Goal: Information Seeking & Learning: Check status

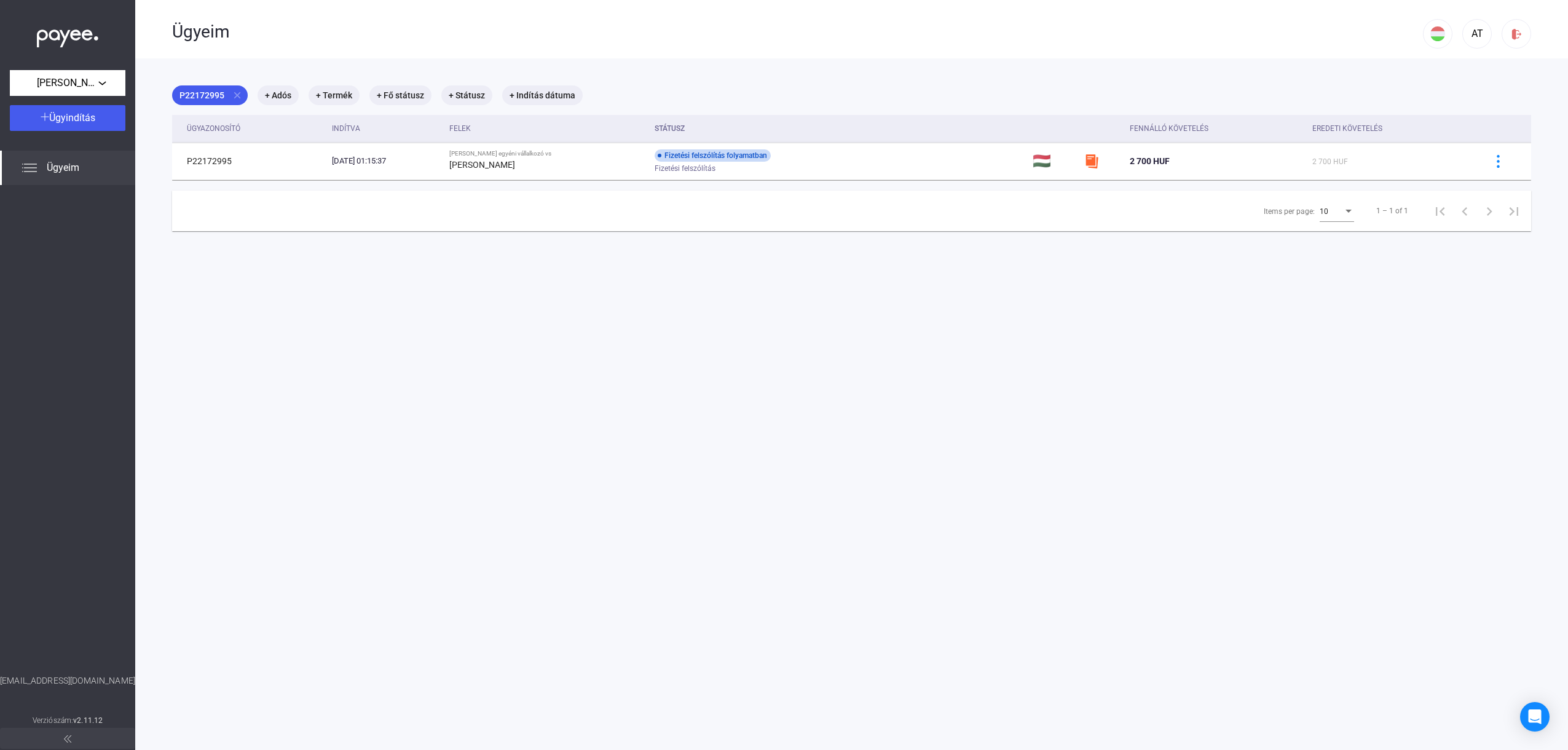
click at [48, 167] on span "Ügyeim" at bounding box center [63, 168] width 33 height 15
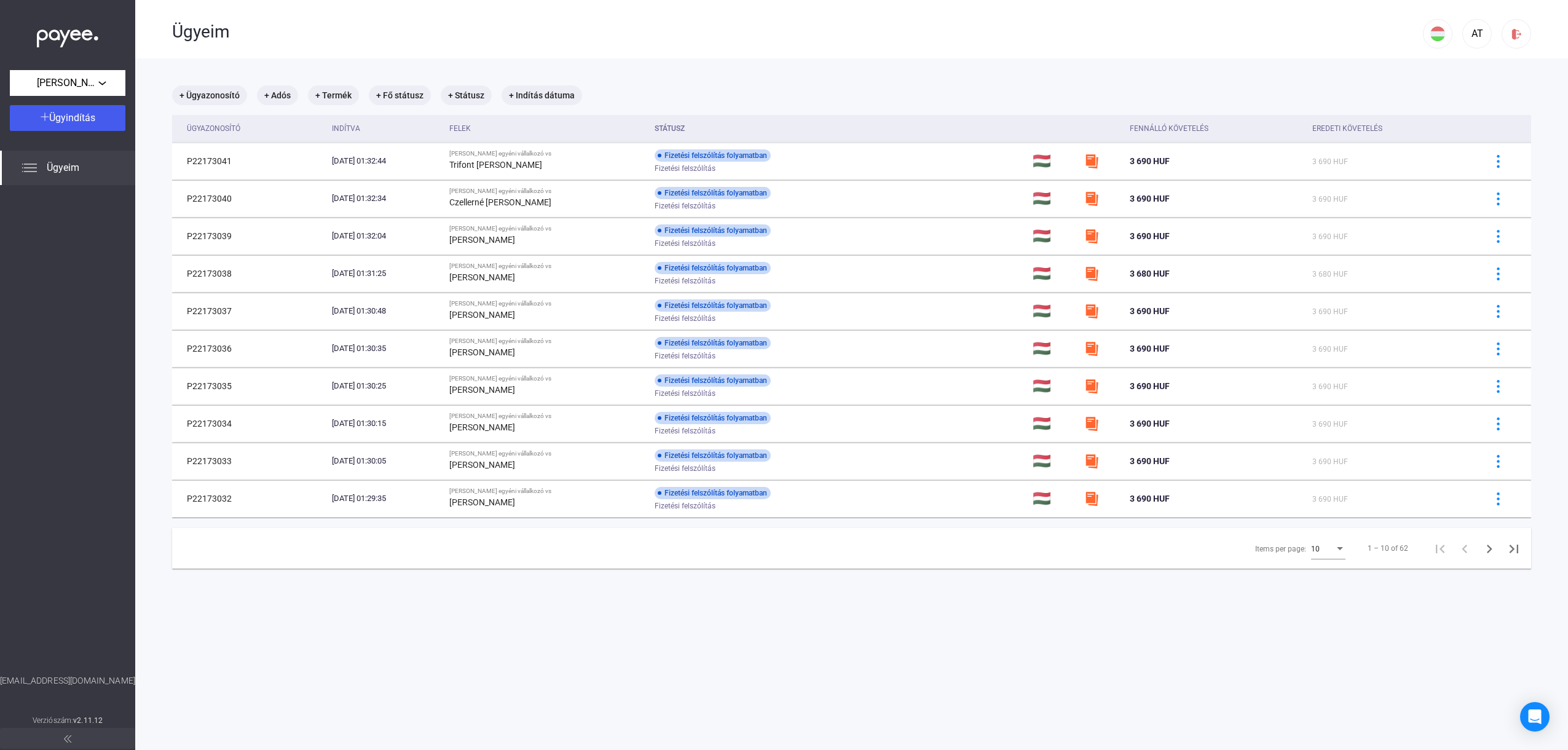
click at [1339, 553] on div "Items per page:" at bounding box center [1340, 549] width 11 height 10
click at [1323, 580] on mat-option "25" at bounding box center [1330, 572] width 54 height 22
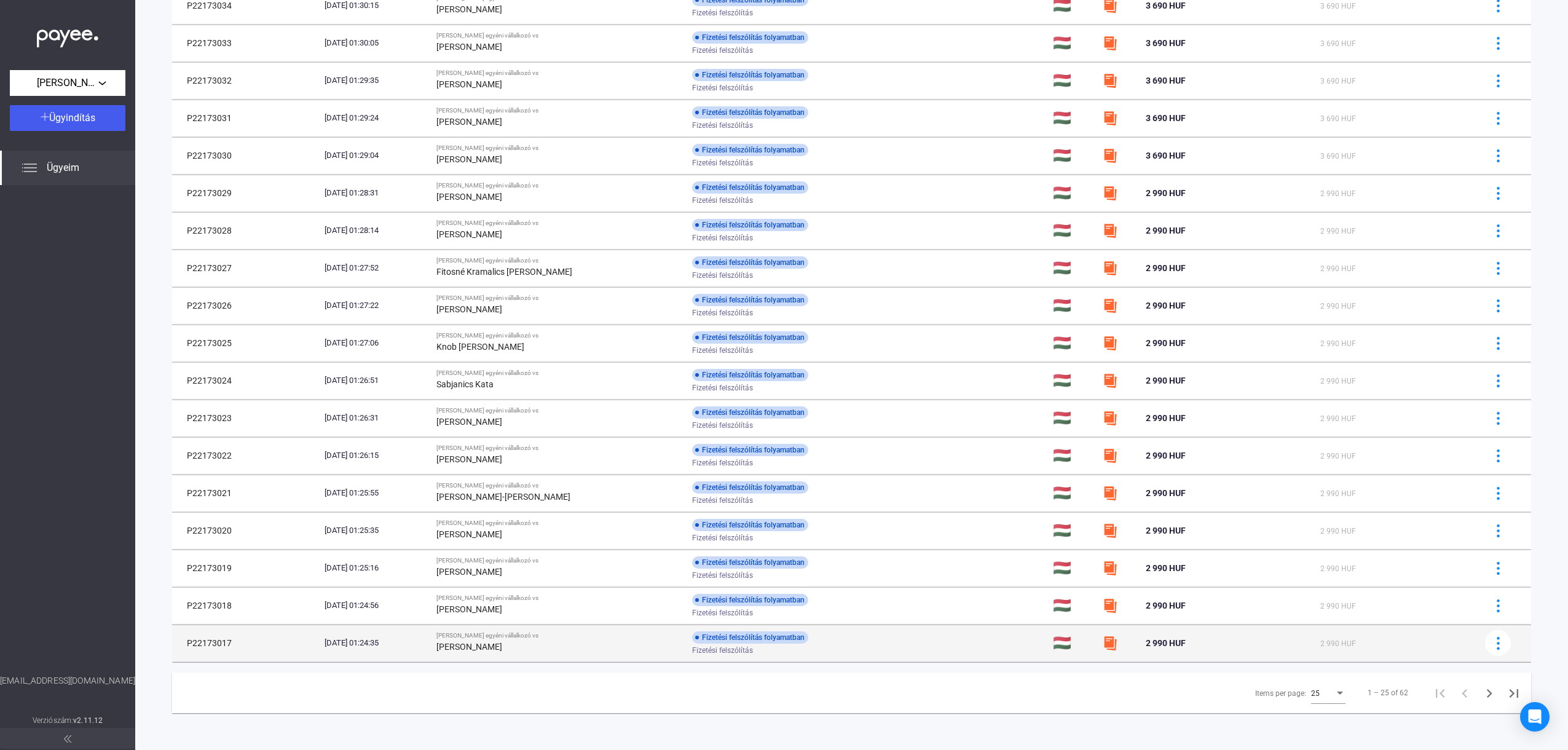
scroll to position [418, 0]
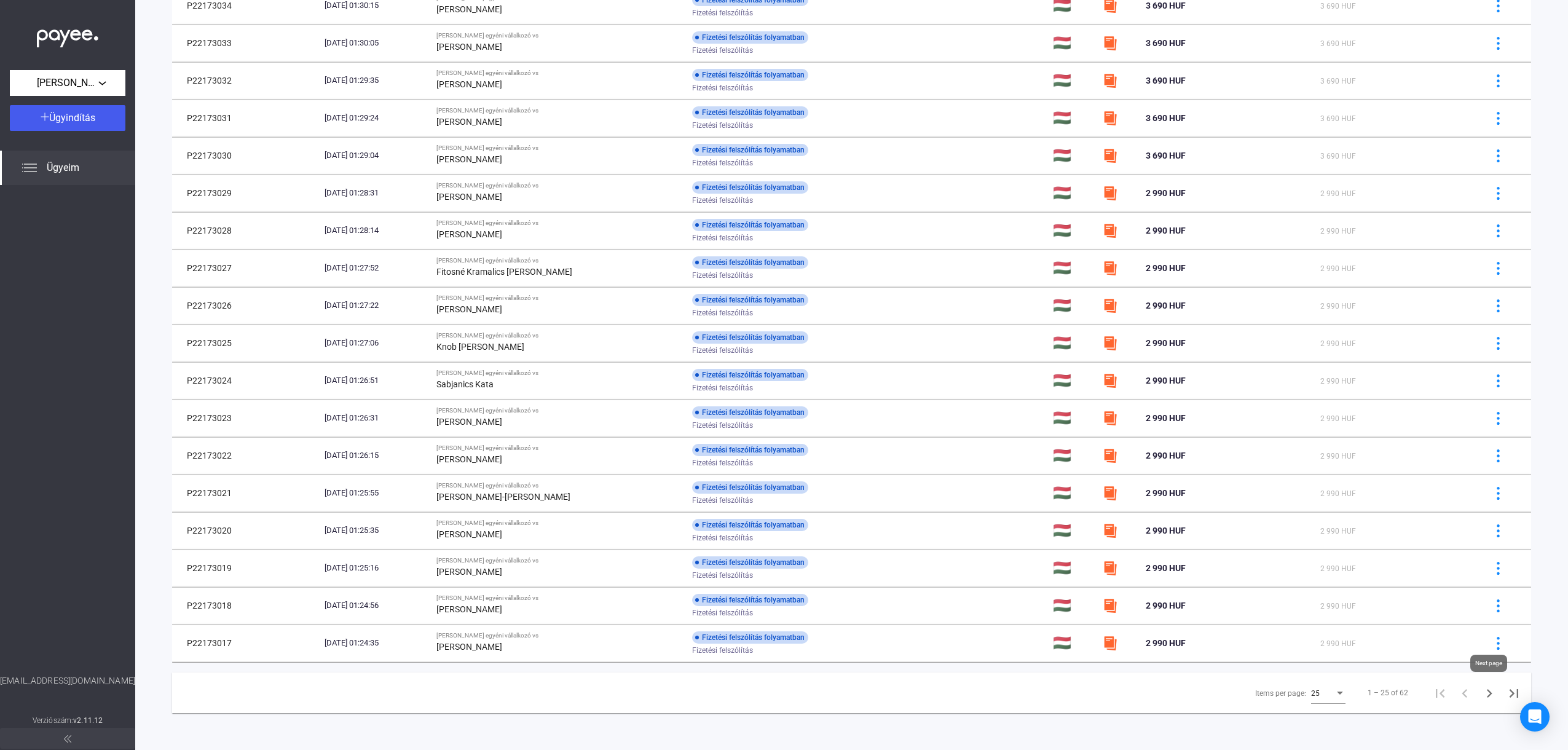
click at [1486, 699] on icon "Next page" at bounding box center [1489, 694] width 17 height 17
click at [1484, 697] on icon "Next page" at bounding box center [1489, 694] width 17 height 17
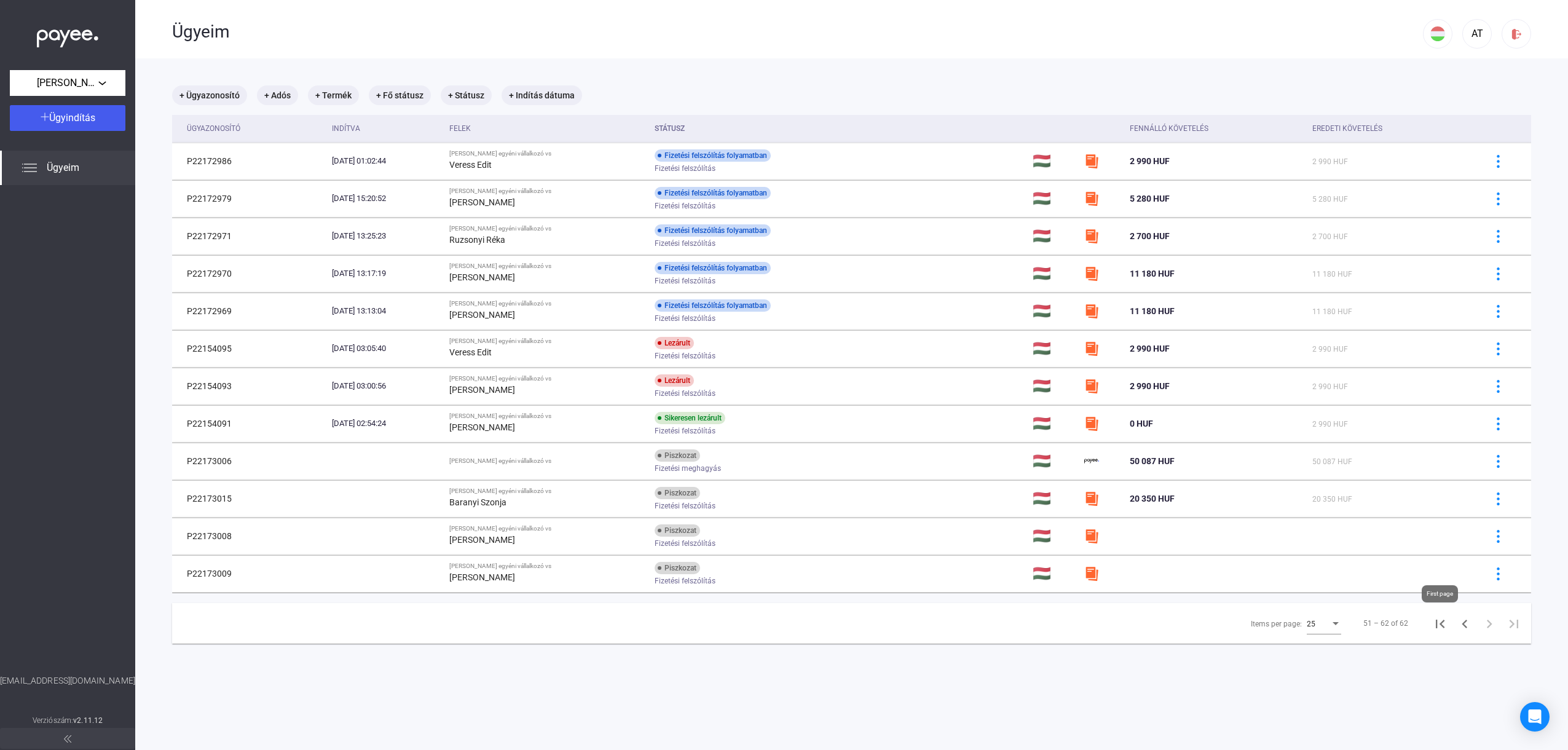
click at [1439, 621] on icon "First page" at bounding box center [1440, 624] width 17 height 17
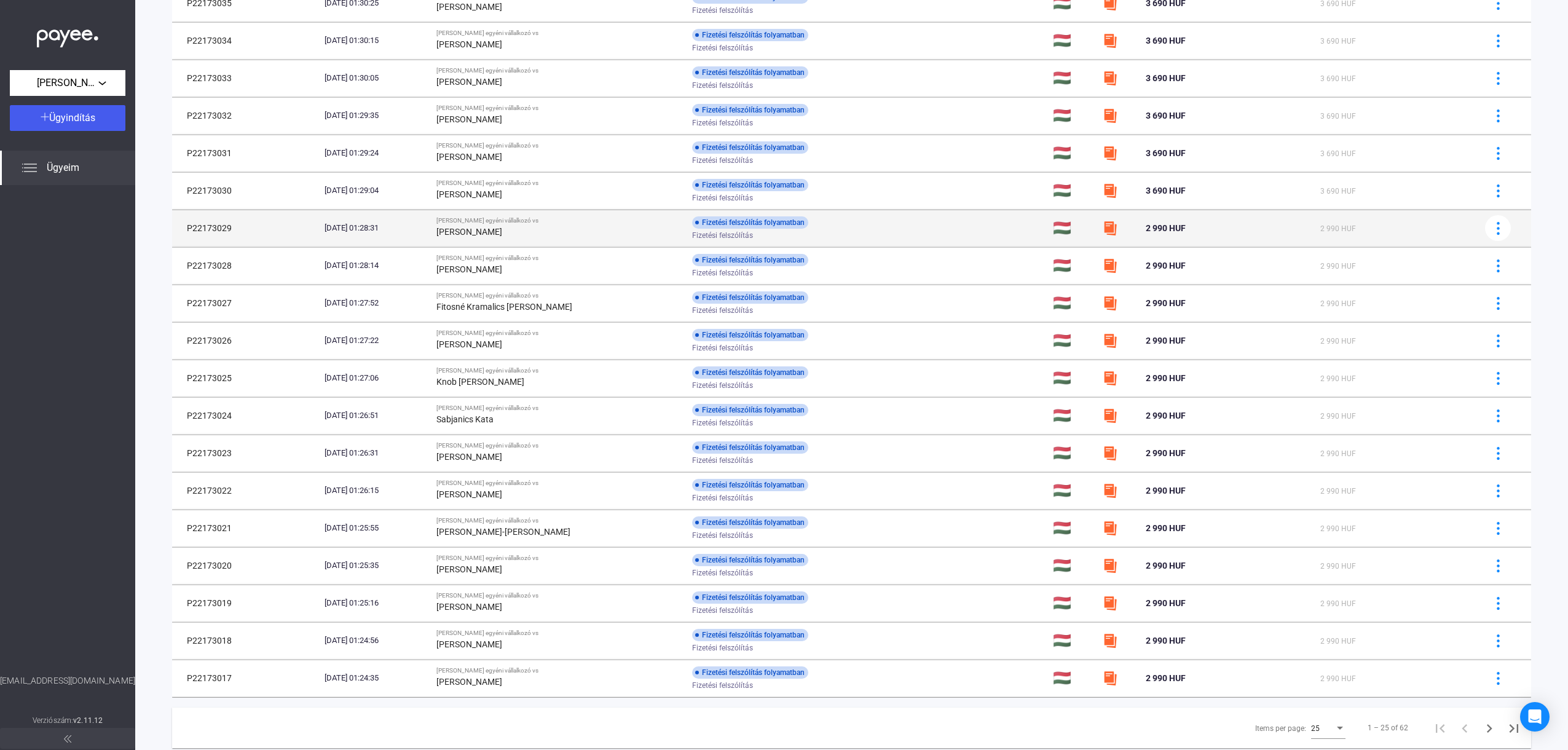
scroll to position [384, 0]
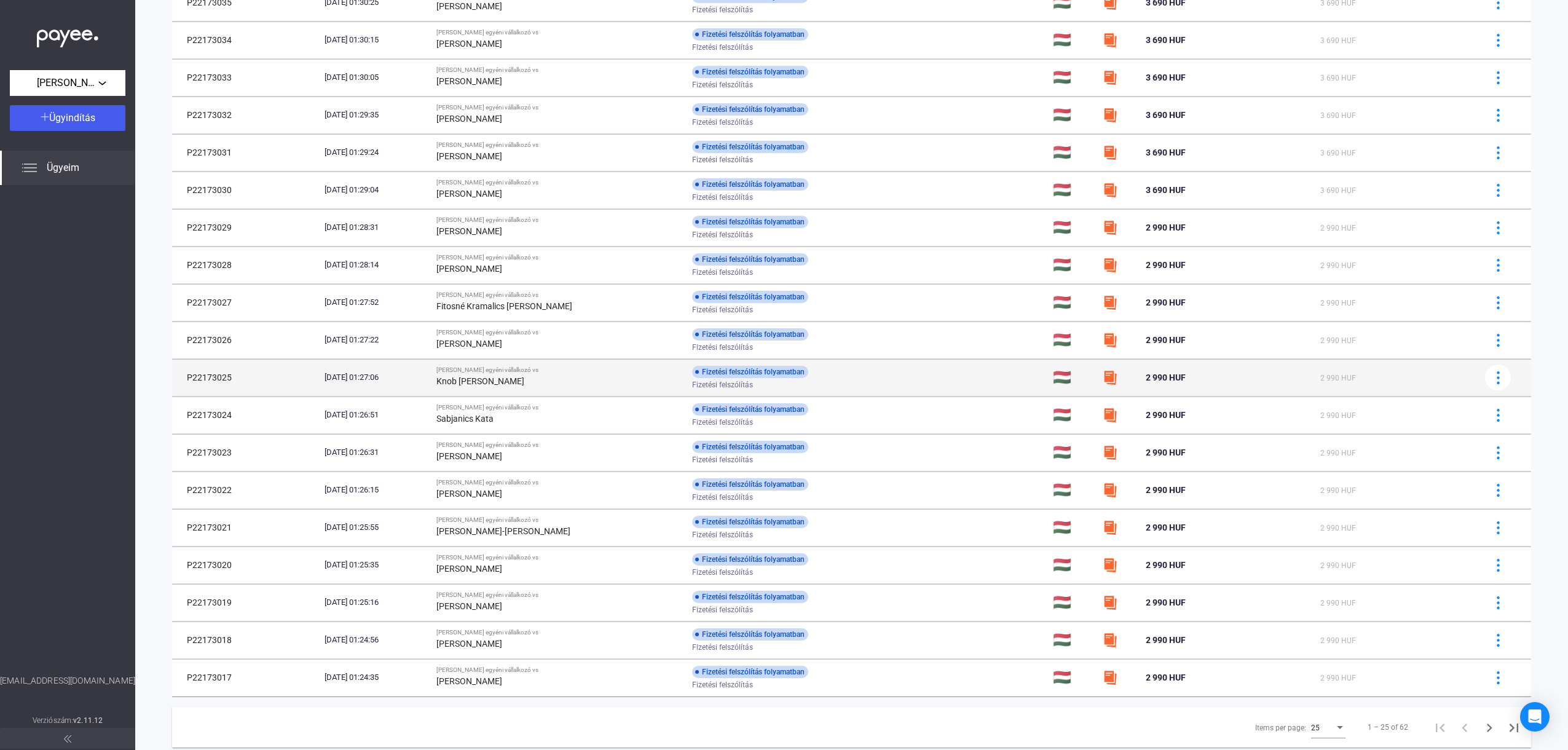
click at [222, 371] on td "P22173025" at bounding box center [246, 378] width 148 height 37
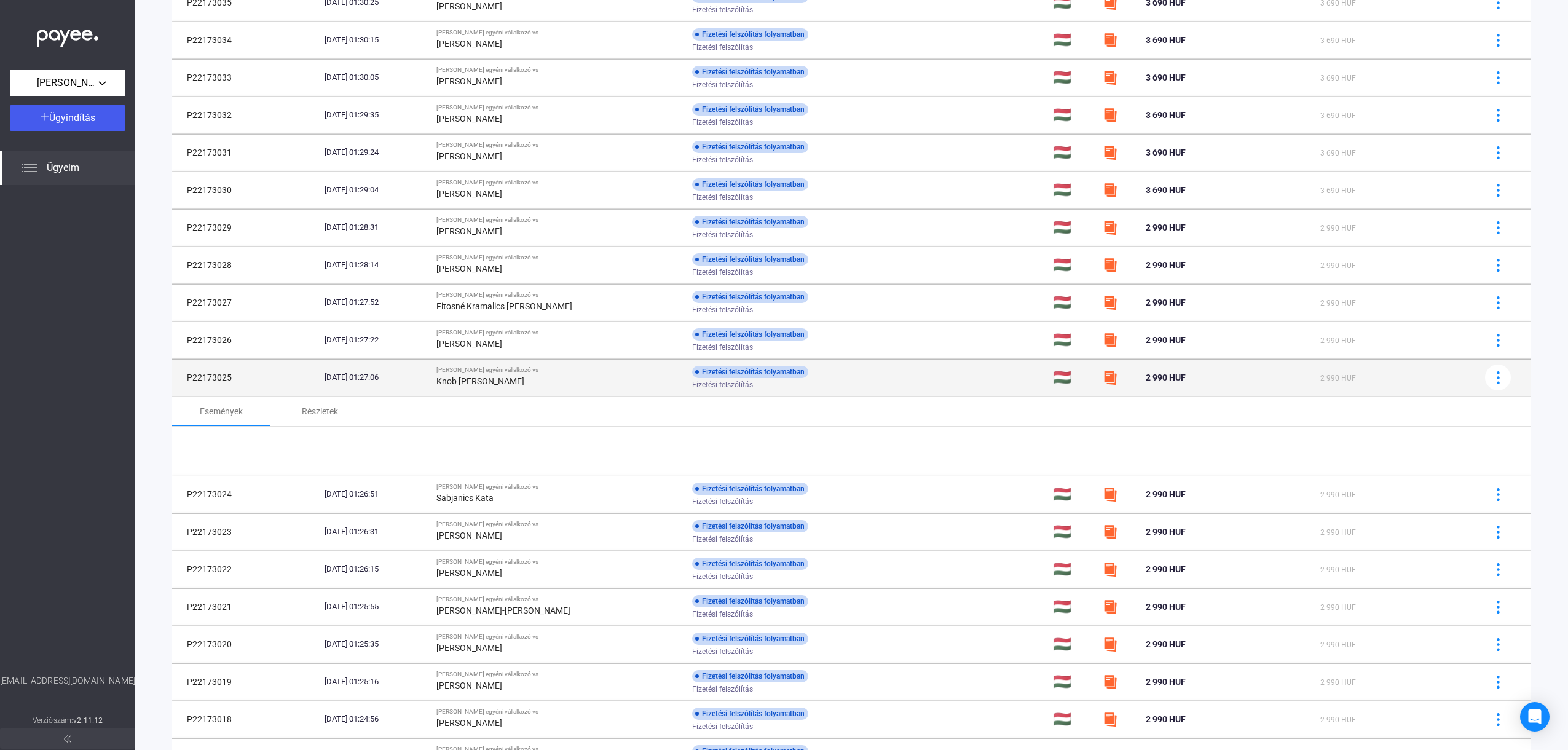
click at [213, 381] on td "P22173025" at bounding box center [246, 378] width 148 height 37
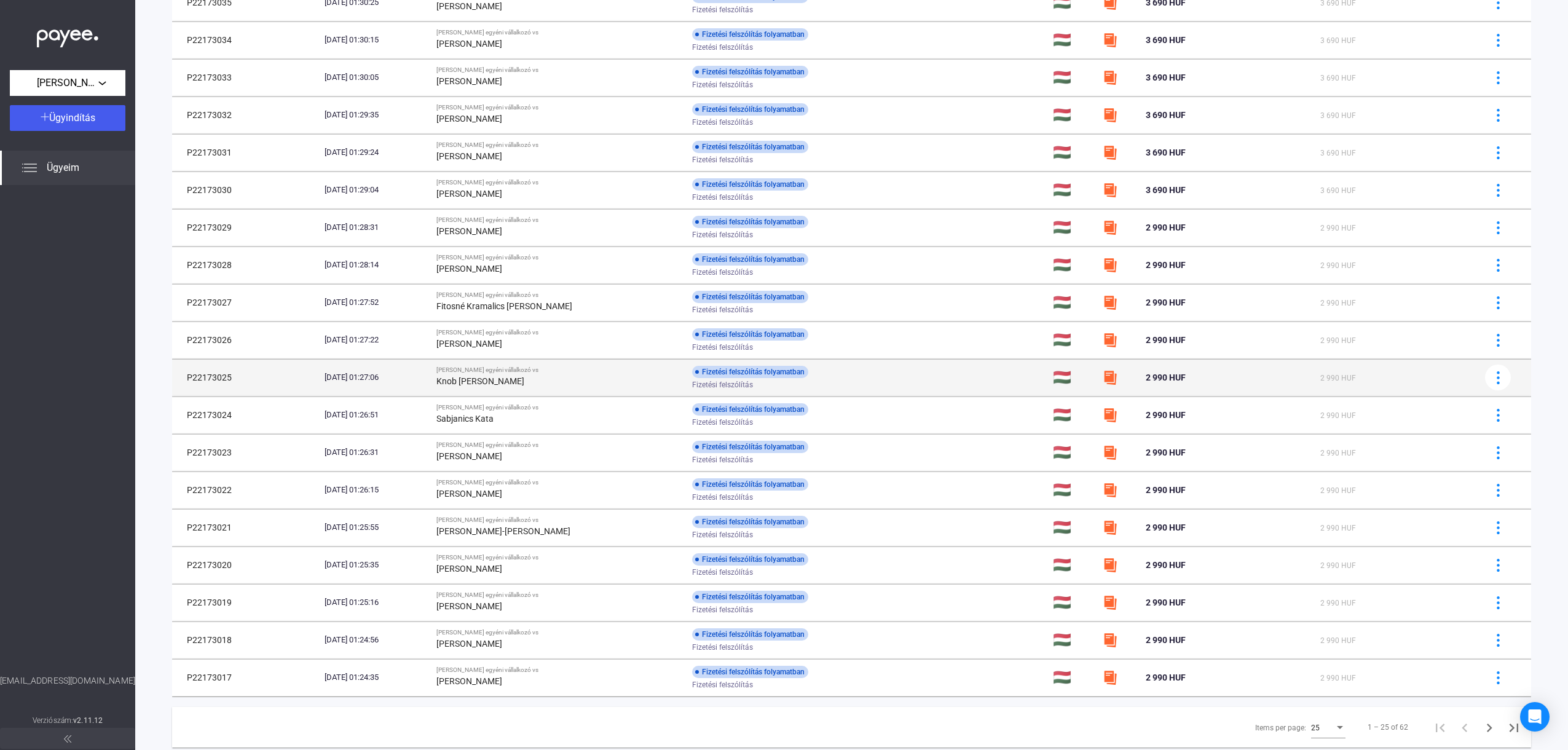
click at [432, 376] on td "[DATE] 01:27:06" at bounding box center [375, 378] width 112 height 37
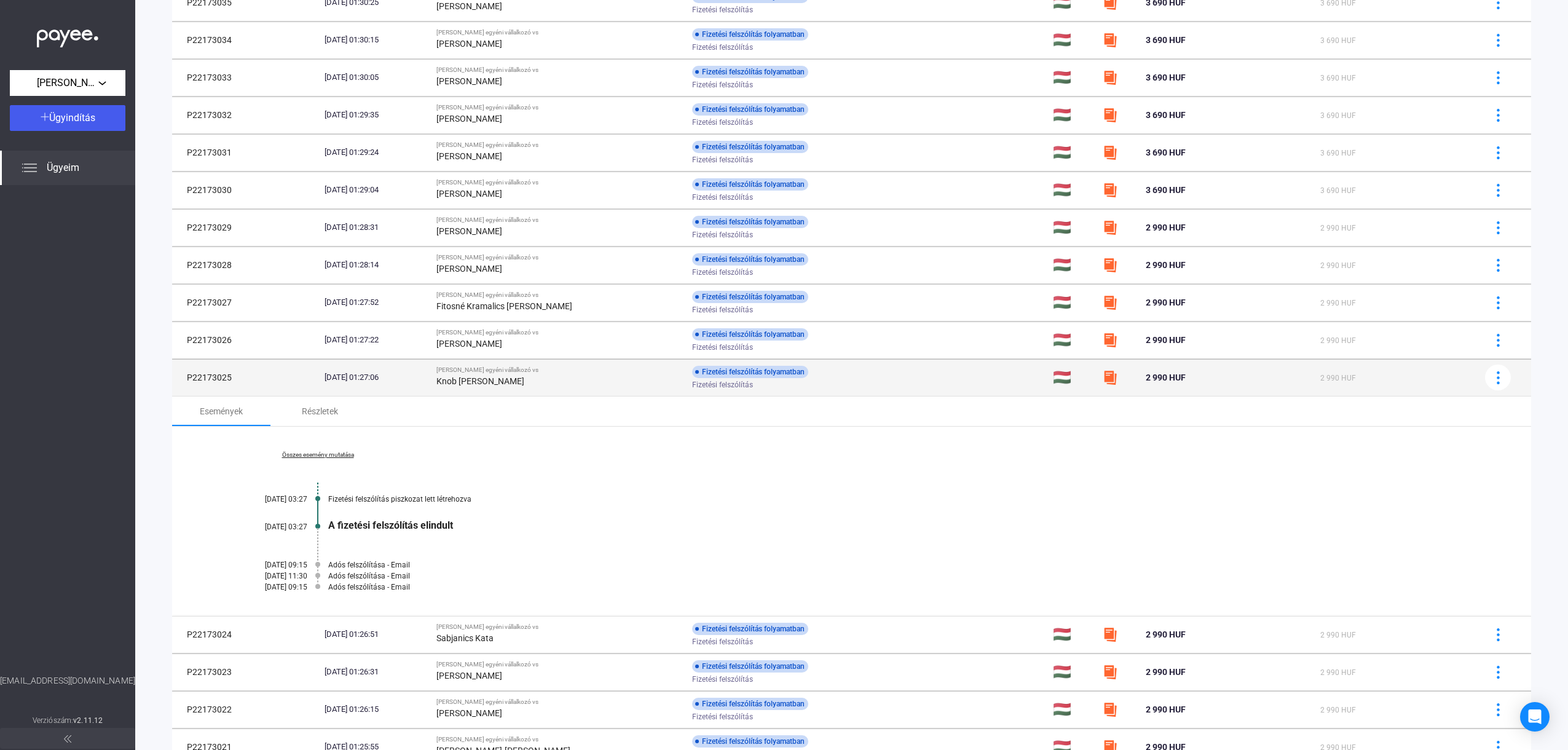
click at [432, 364] on td "[DATE] 01:27:06" at bounding box center [375, 378] width 112 height 37
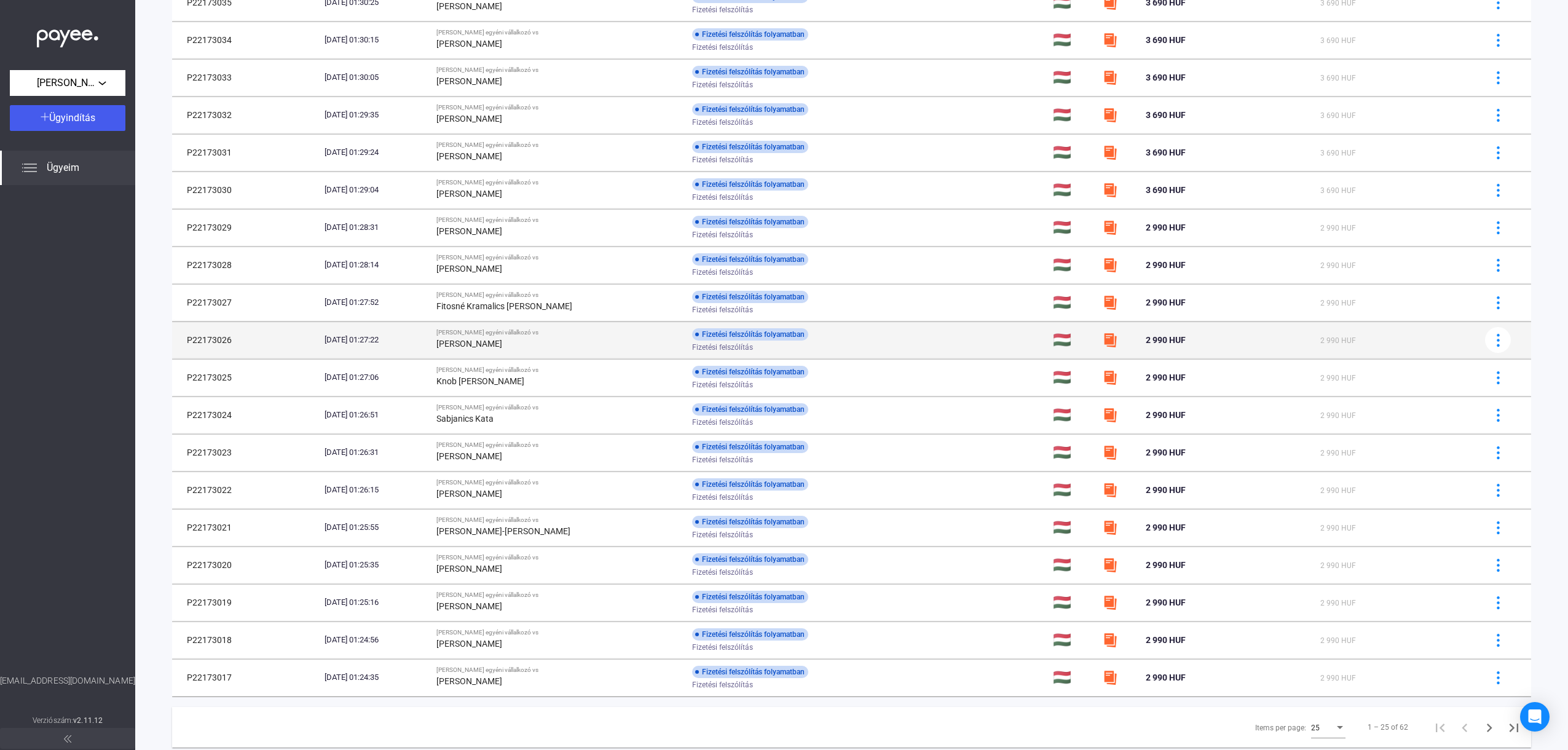
click at [427, 344] on div "[DATE] 01:27:22" at bounding box center [375, 339] width 102 height 12
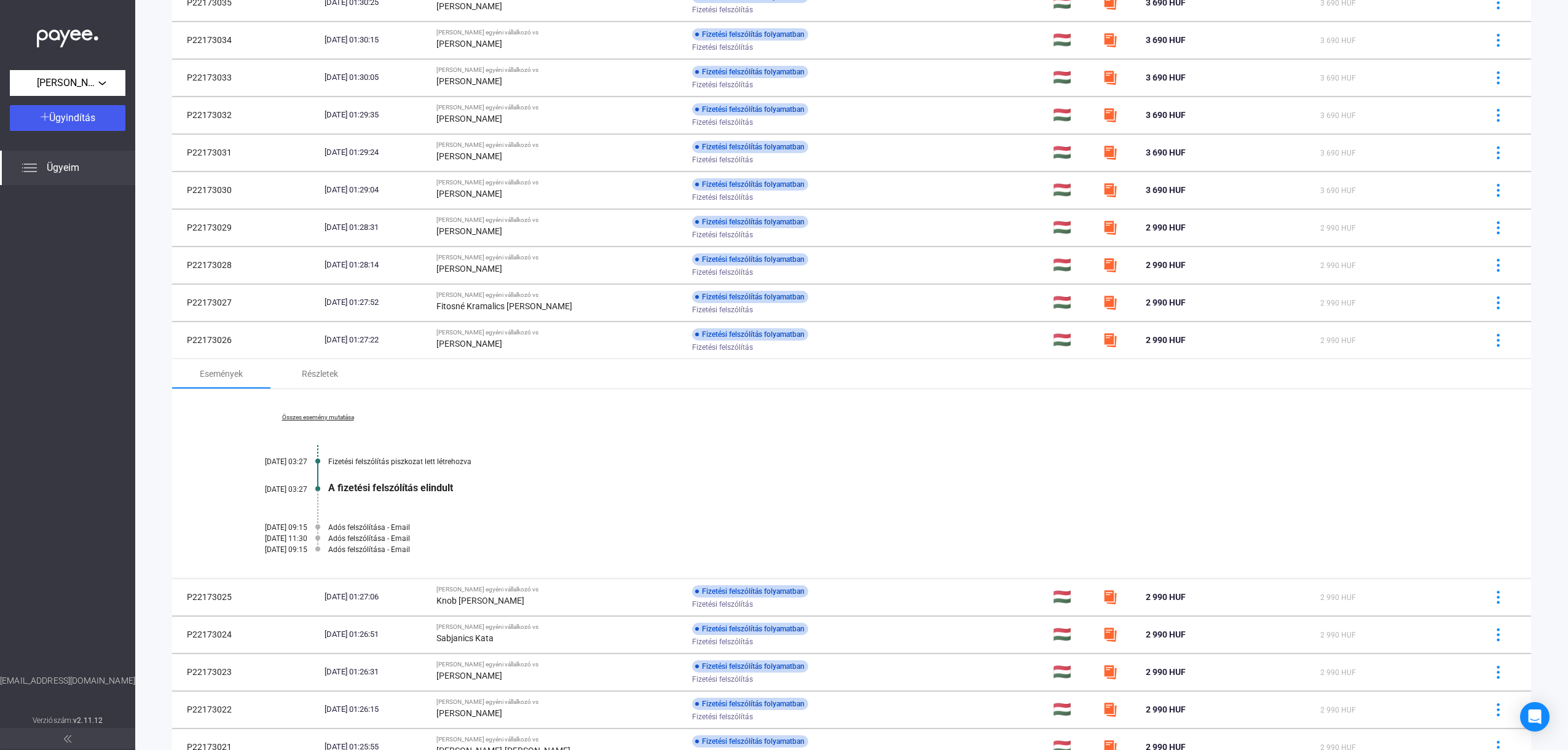
scroll to position [0, 1]
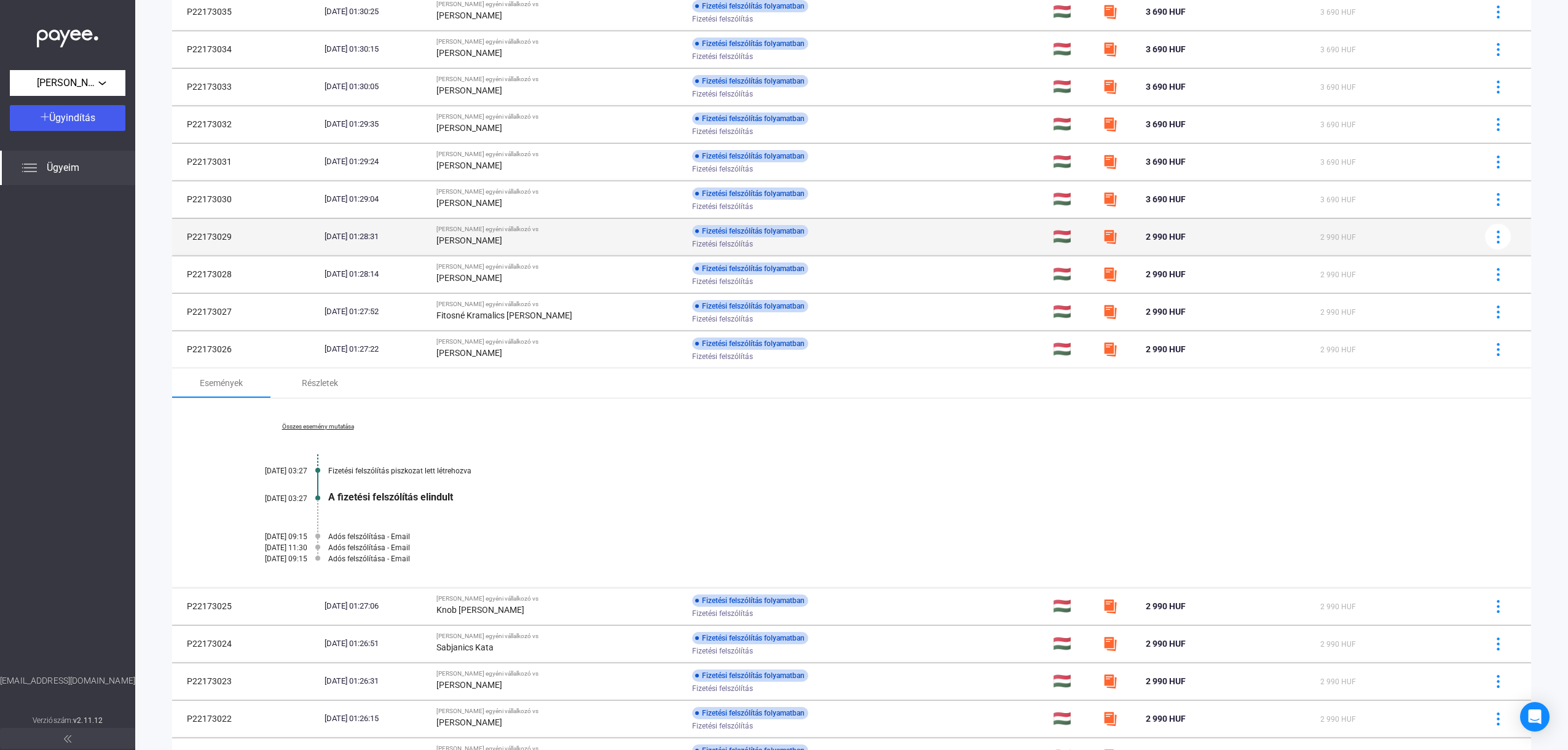
click at [432, 249] on td "[DATE] 01:28:31" at bounding box center [375, 237] width 112 height 37
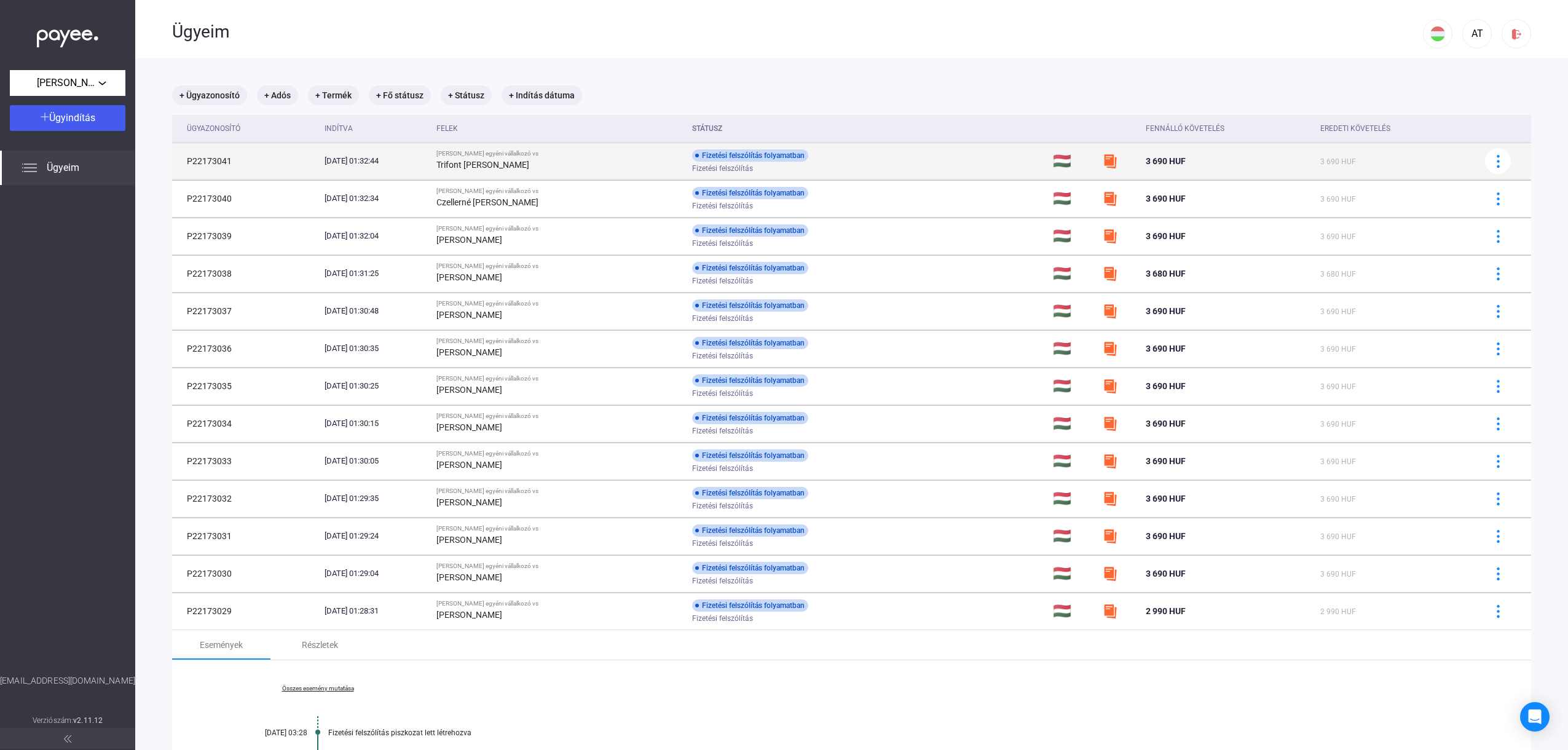
scroll to position [0, 0]
click at [432, 170] on td "[DATE] 01:32:44" at bounding box center [375, 161] width 112 height 37
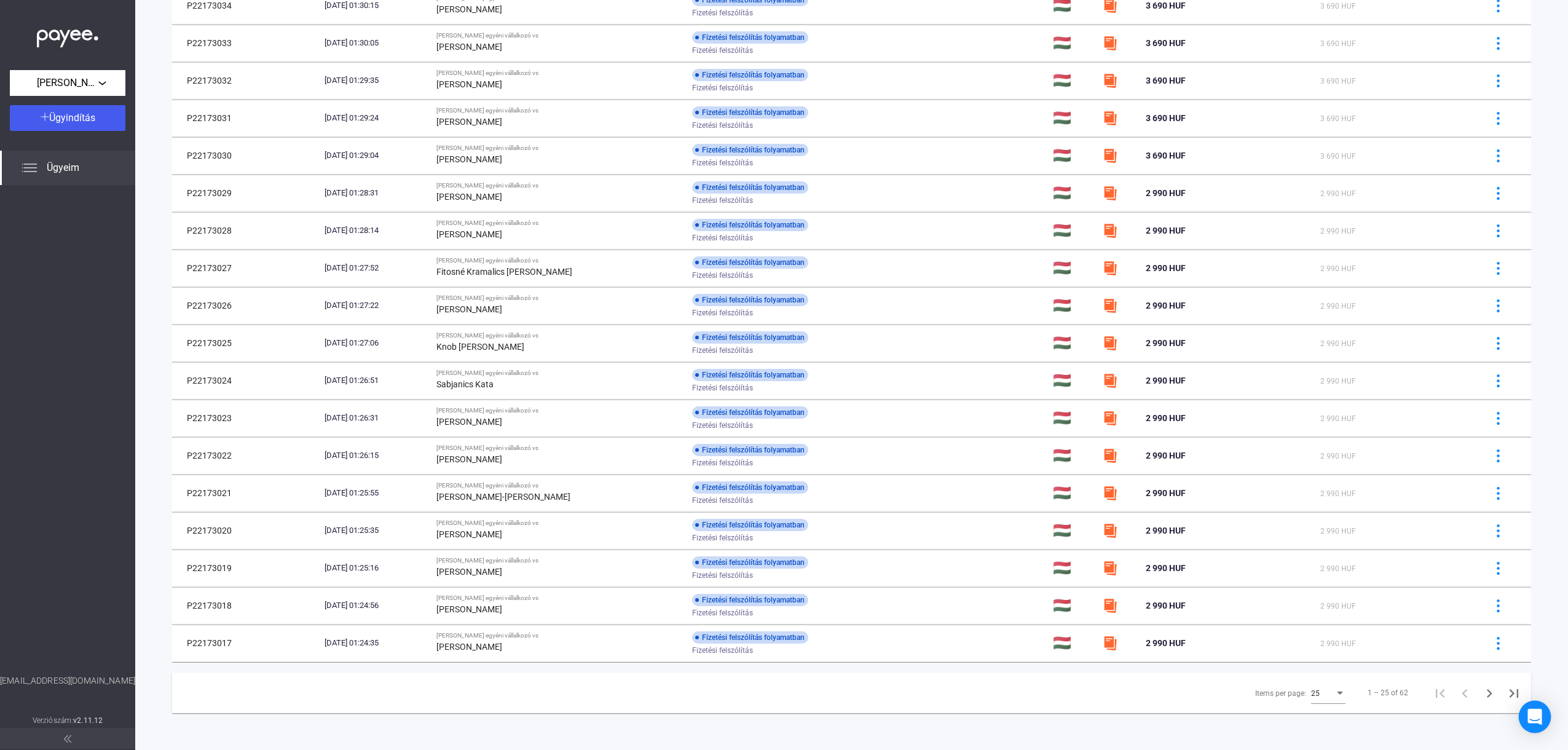
scroll to position [638, 0]
click at [1334, 699] on div "25" at bounding box center [1322, 693] width 23 height 15
click at [1332, 691] on span "25" at bounding box center [1330, 694] width 34 height 15
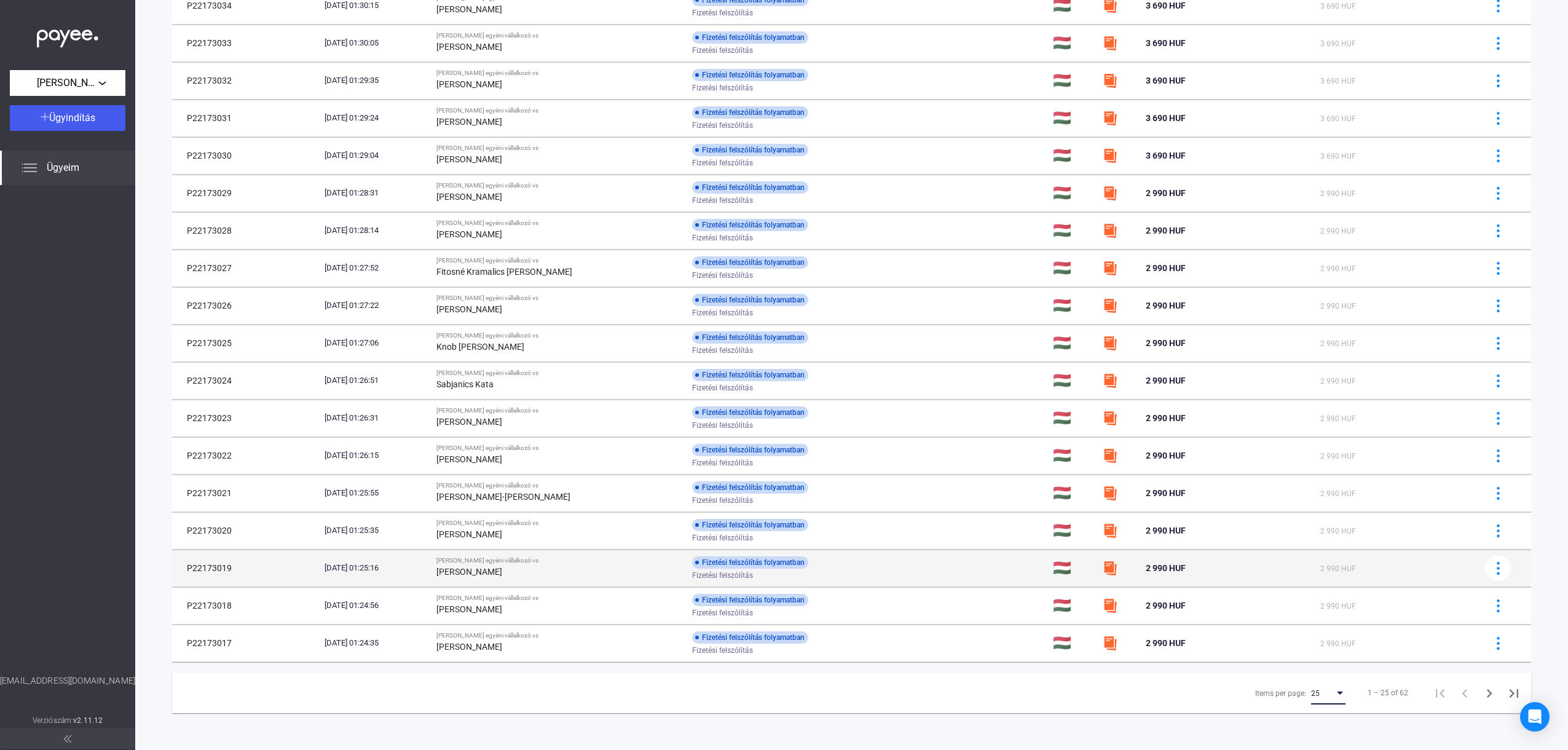
scroll to position [0, 0]
